Goal: Check status: Check status

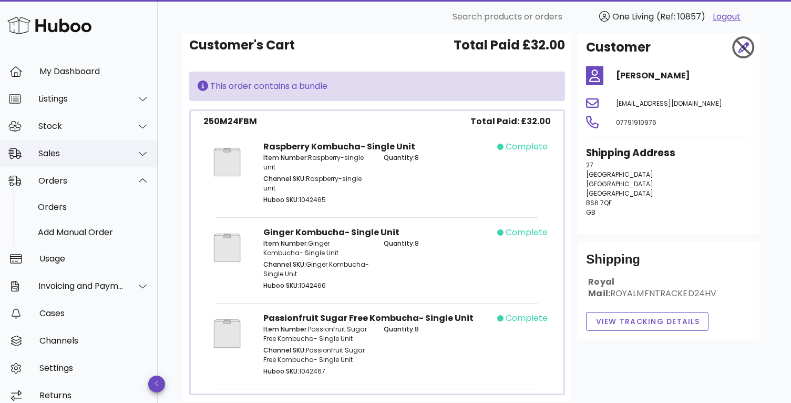
scroll to position [25, 0]
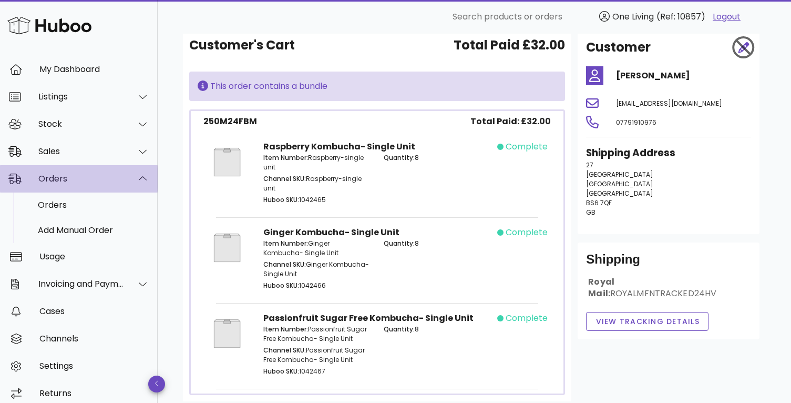
click at [107, 179] on div "Orders" at bounding box center [81, 178] width 86 height 10
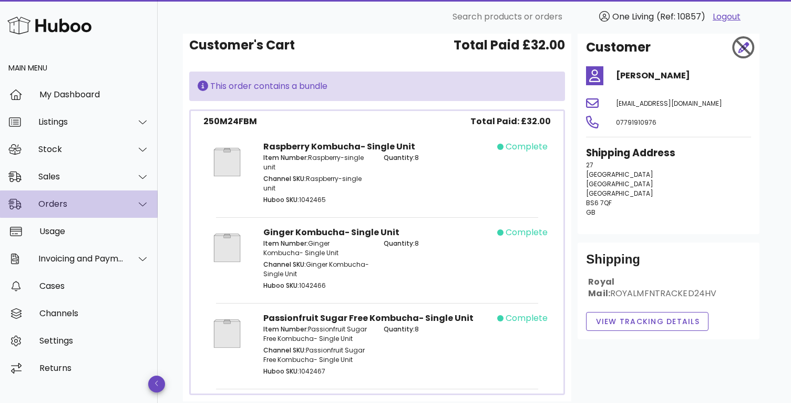
click at [100, 200] on div "Orders" at bounding box center [81, 204] width 86 height 10
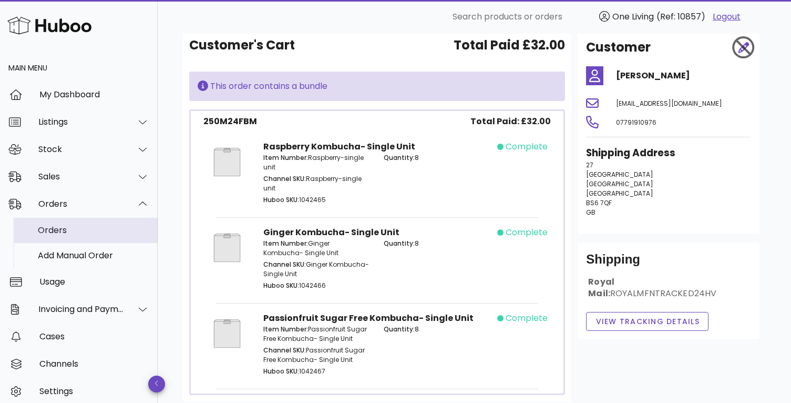
click at [88, 232] on div "Orders" at bounding box center [93, 230] width 111 height 10
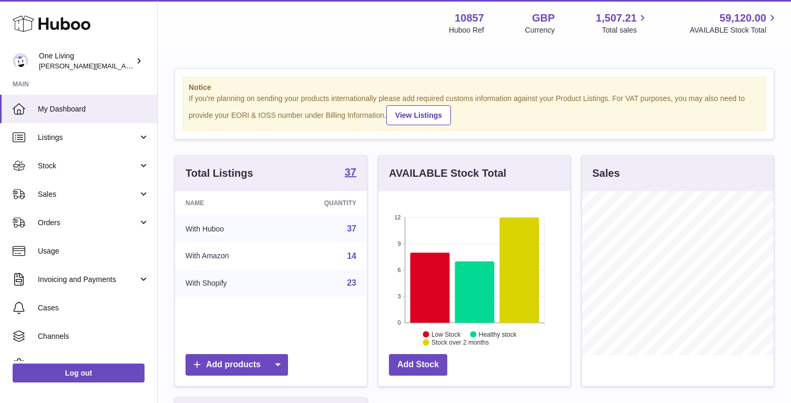
scroll to position [164, 192]
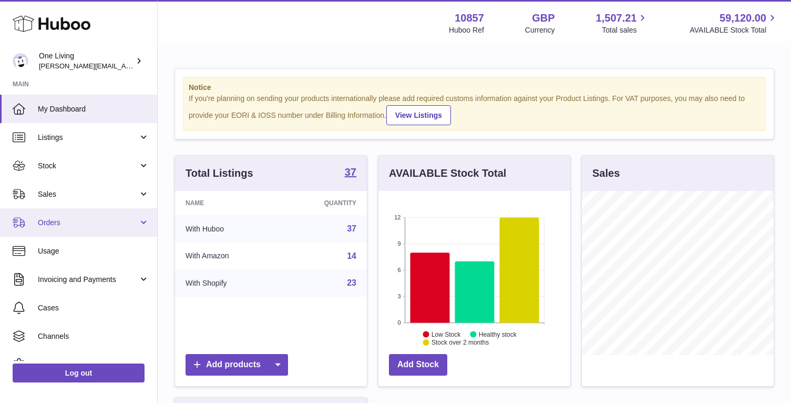
click at [105, 218] on span "Orders" at bounding box center [88, 223] width 100 height 10
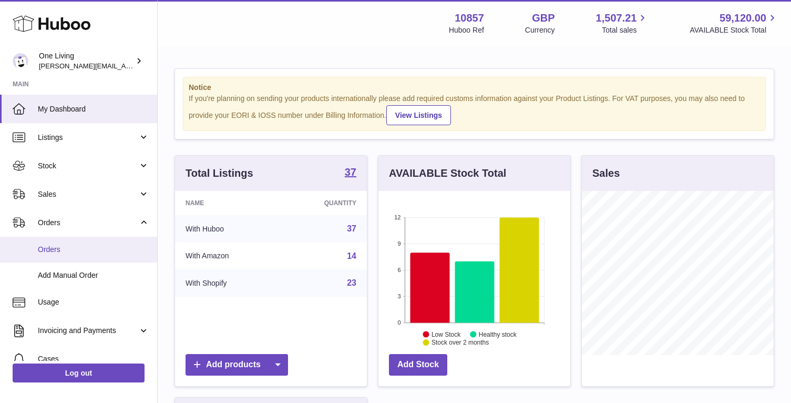
click at [89, 254] on link "Orders" at bounding box center [78, 250] width 157 height 26
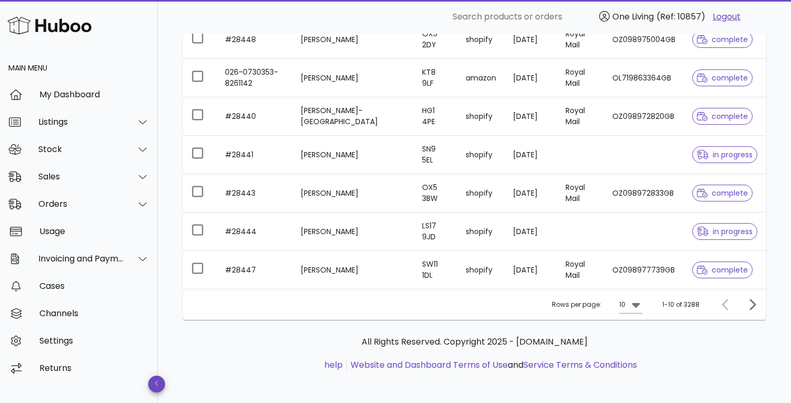
scroll to position [289, 0]
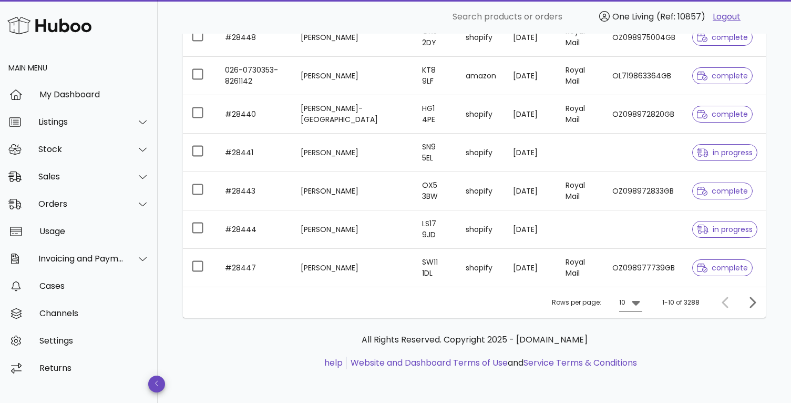
click at [636, 302] on icon at bounding box center [636, 303] width 8 height 5
click at [637, 337] on div "25" at bounding box center [634, 336] width 11 height 10
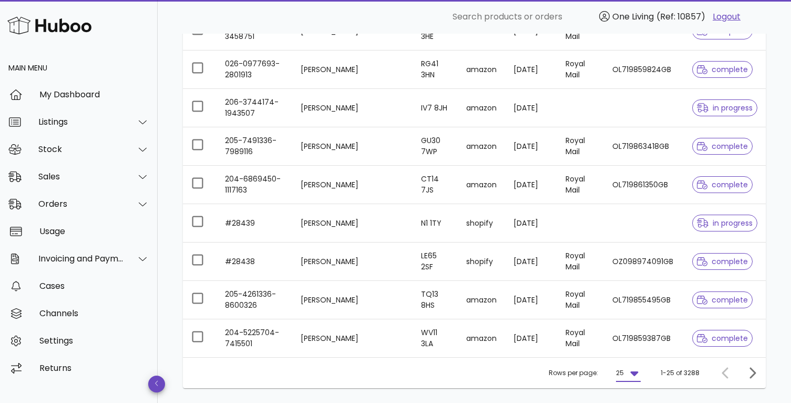
scroll to position [865, 0]
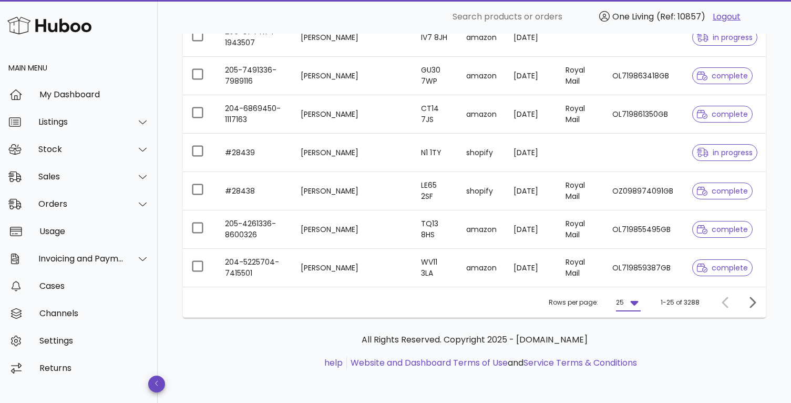
click at [637, 301] on icon at bounding box center [634, 303] width 8 height 5
click at [636, 360] on div "50" at bounding box center [631, 361] width 11 height 10
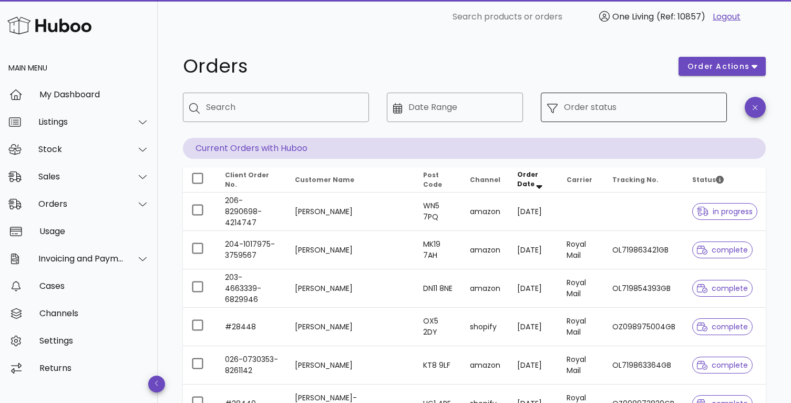
click at [584, 102] on div "Order status" at bounding box center [642, 107] width 157 height 29
click at [583, 104] on input "Order status" at bounding box center [642, 107] width 157 height 17
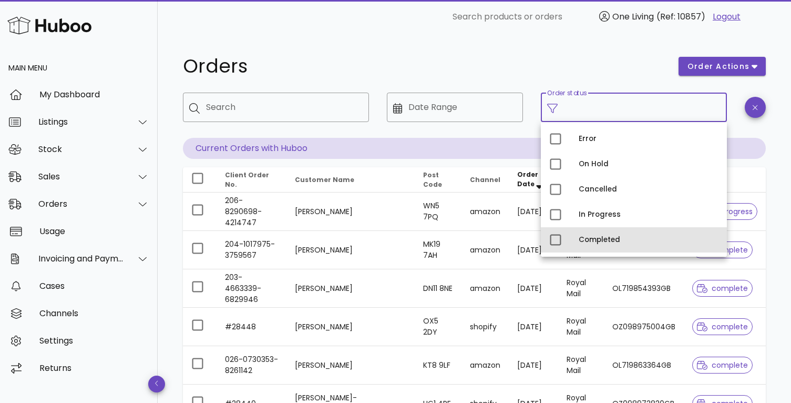
click at [594, 240] on div "Completed" at bounding box center [649, 240] width 140 height 8
type input "**********"
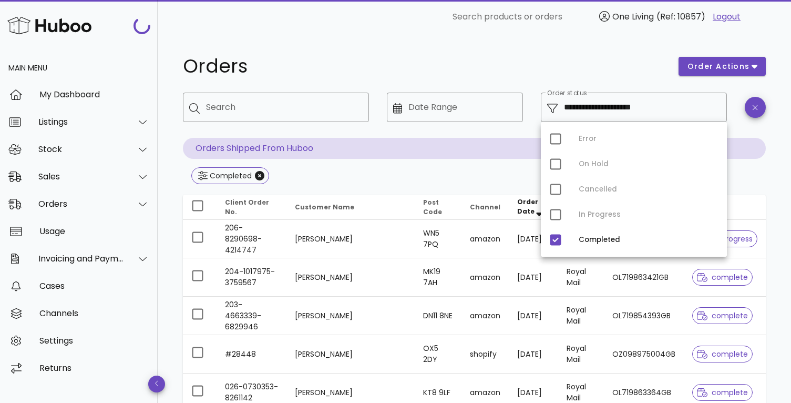
click at [588, 68] on h1 "Orders" at bounding box center [424, 66] width 483 height 19
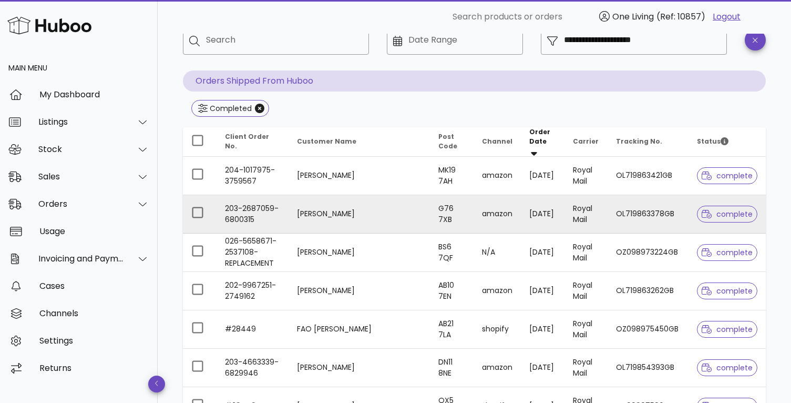
scroll to position [68, 0]
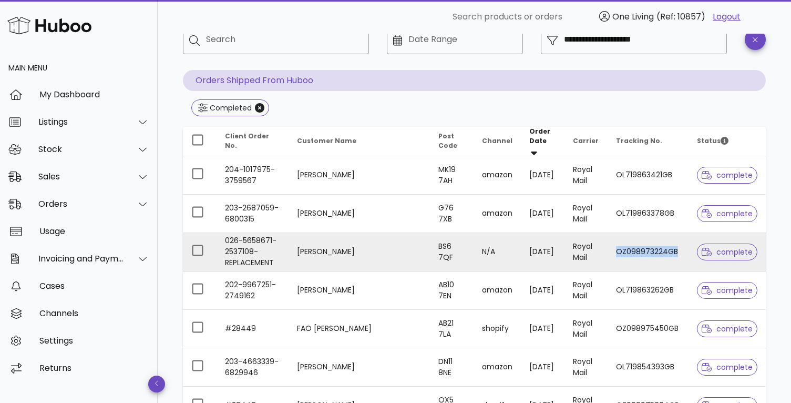
drag, startPoint x: 686, startPoint y: 261, endPoint x: 620, endPoint y: 249, distance: 66.8
click at [620, 249] on td "OZ098973224GB" at bounding box center [648, 252] width 81 height 38
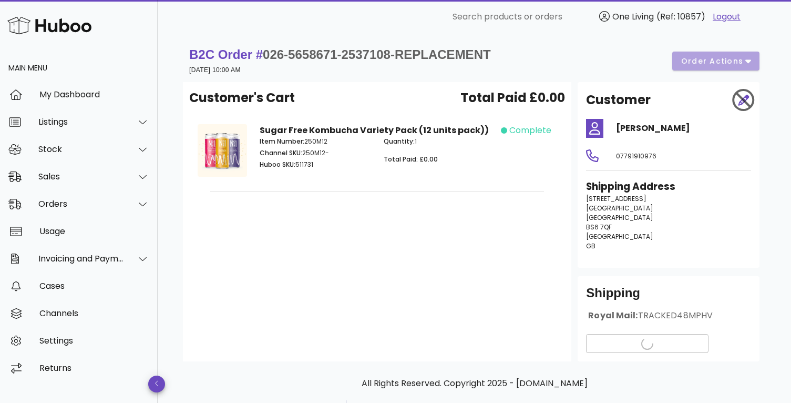
scroll to position [44, 0]
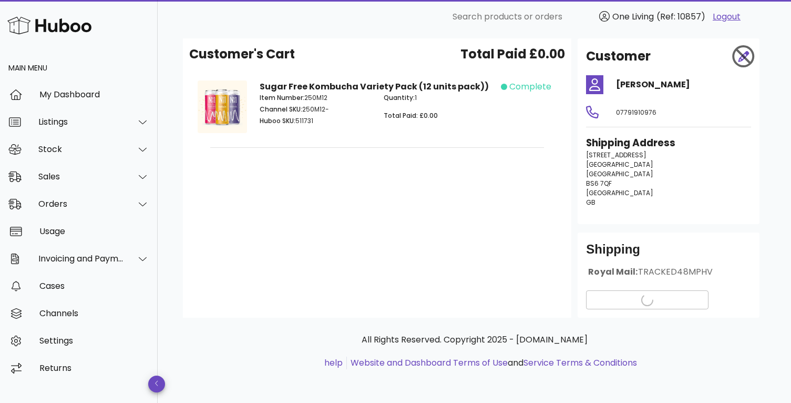
click at [643, 300] on div "Shipping Royal Mail: TRACKED48MPHV View Tracking details" at bounding box center [669, 274] width 182 height 85
click at [646, 298] on span "View Tracking details" at bounding box center [647, 299] width 105 height 11
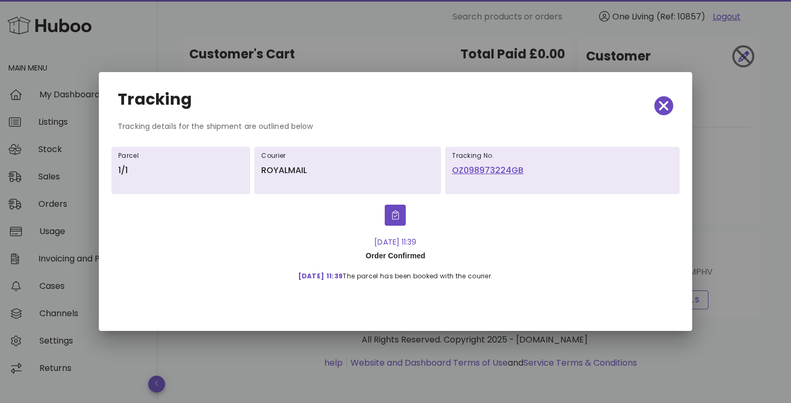
drag, startPoint x: 446, startPoint y: 136, endPoint x: 517, endPoint y: 172, distance: 79.5
click at [517, 172] on div "Tracking Tracking details for the shipment are outlined below Parcel 1/1 Courie…" at bounding box center [396, 201] width 594 height 259
click at [537, 227] on div at bounding box center [395, 215] width 547 height 34
drag, startPoint x: 535, startPoint y: 212, endPoint x: 447, endPoint y: 170, distance: 96.9
click at [447, 170] on div "Parcel 1/1 Courier ROYALMAIL Tracking No. OZ098973224GB 17-Sep-25, 11:39 Order …" at bounding box center [396, 228] width 560 height 176
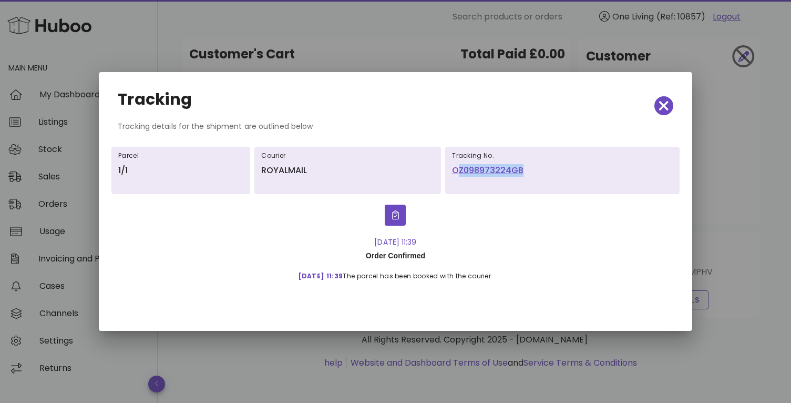
copy div "OZ098973224GB"
click at [671, 98] on span "button" at bounding box center [663, 105] width 19 height 15
